Goal: Task Accomplishment & Management: Manage account settings

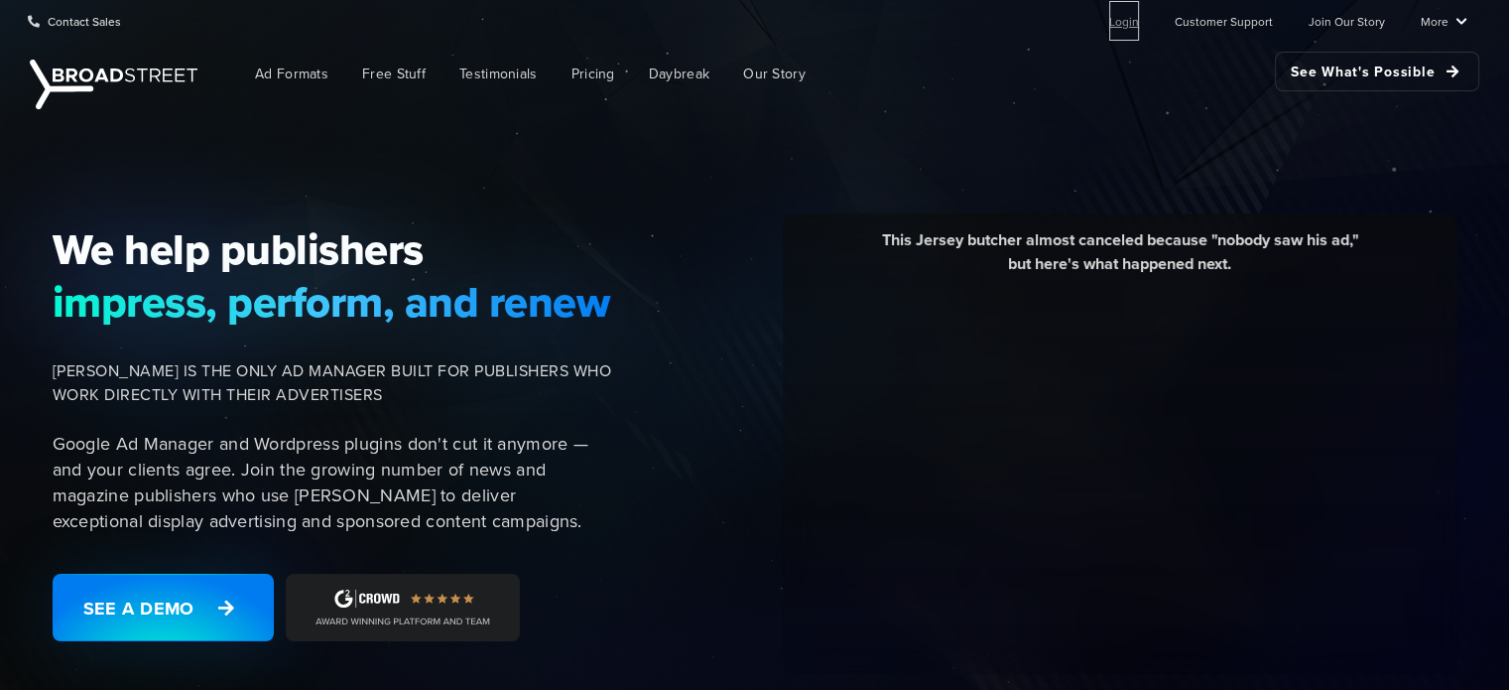
click at [1126, 20] on link "Login" at bounding box center [1124, 21] width 30 height 40
click at [1131, 21] on link "Login" at bounding box center [1124, 21] width 30 height 40
